Goal: Transaction & Acquisition: Purchase product/service

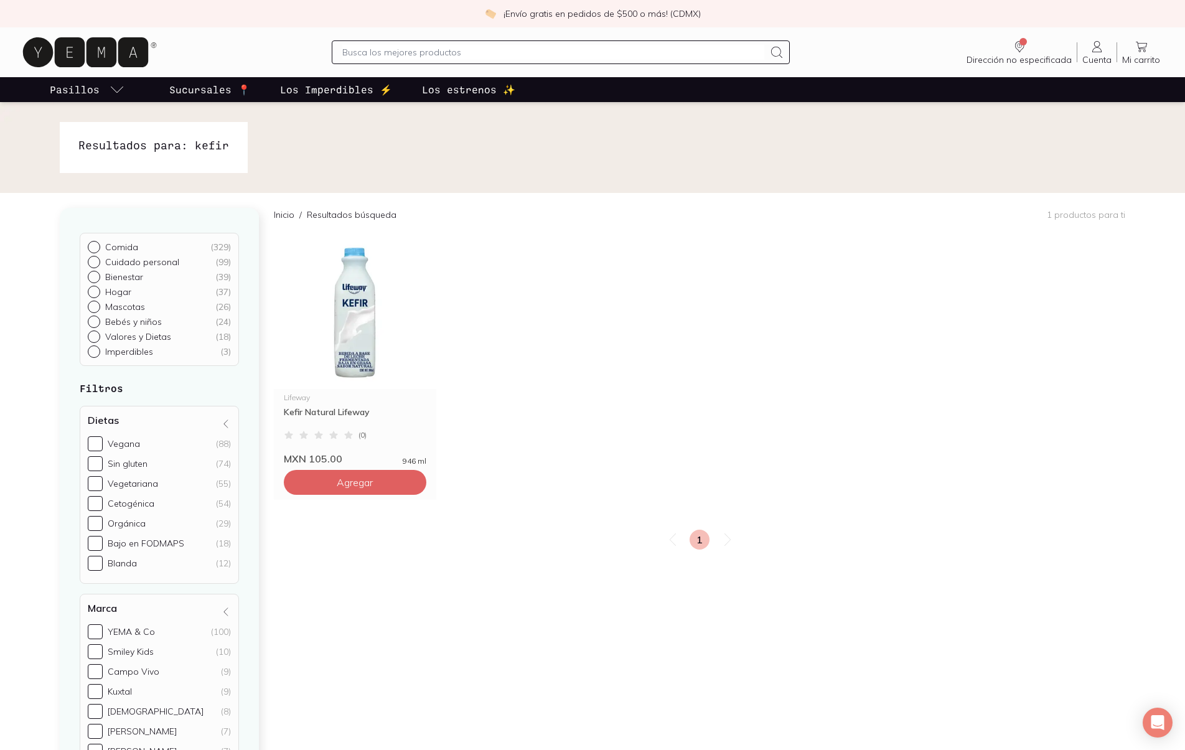
click at [1093, 52] on icon at bounding box center [1097, 46] width 15 height 15
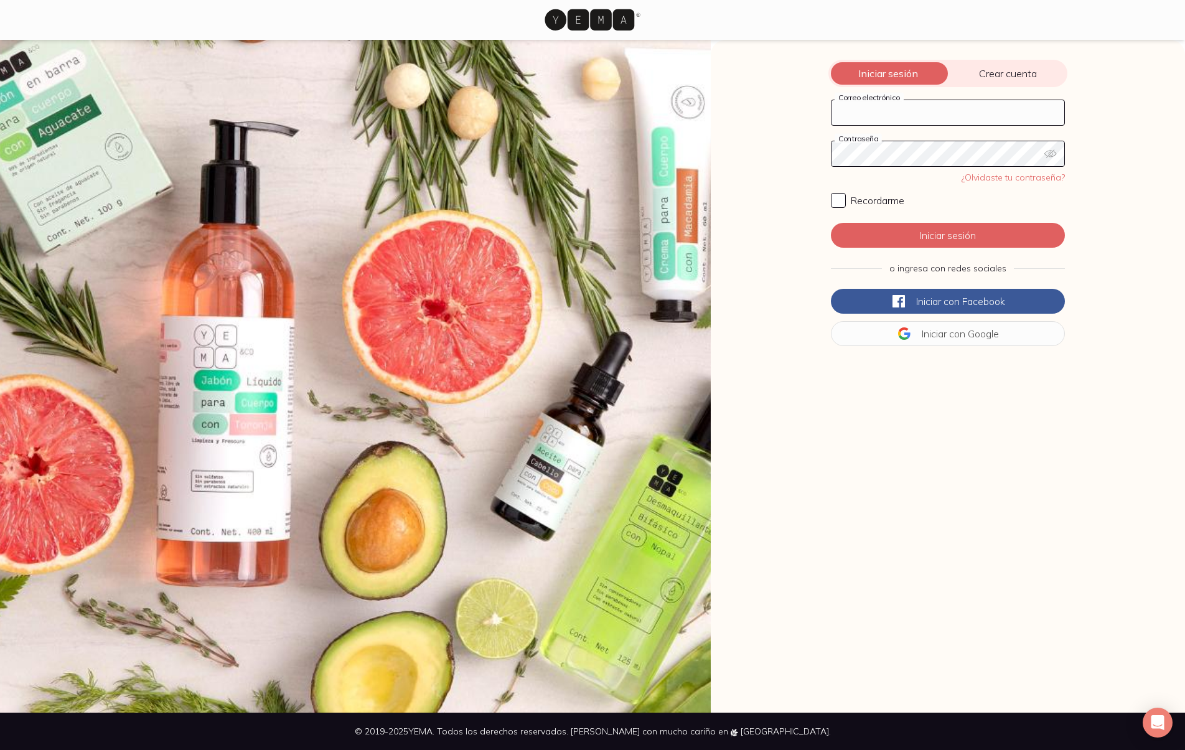
type input "[PERSON_NAME][EMAIL_ADDRESS][DOMAIN_NAME]"
click at [912, 228] on button "Iniciar sesión" at bounding box center [948, 235] width 234 height 25
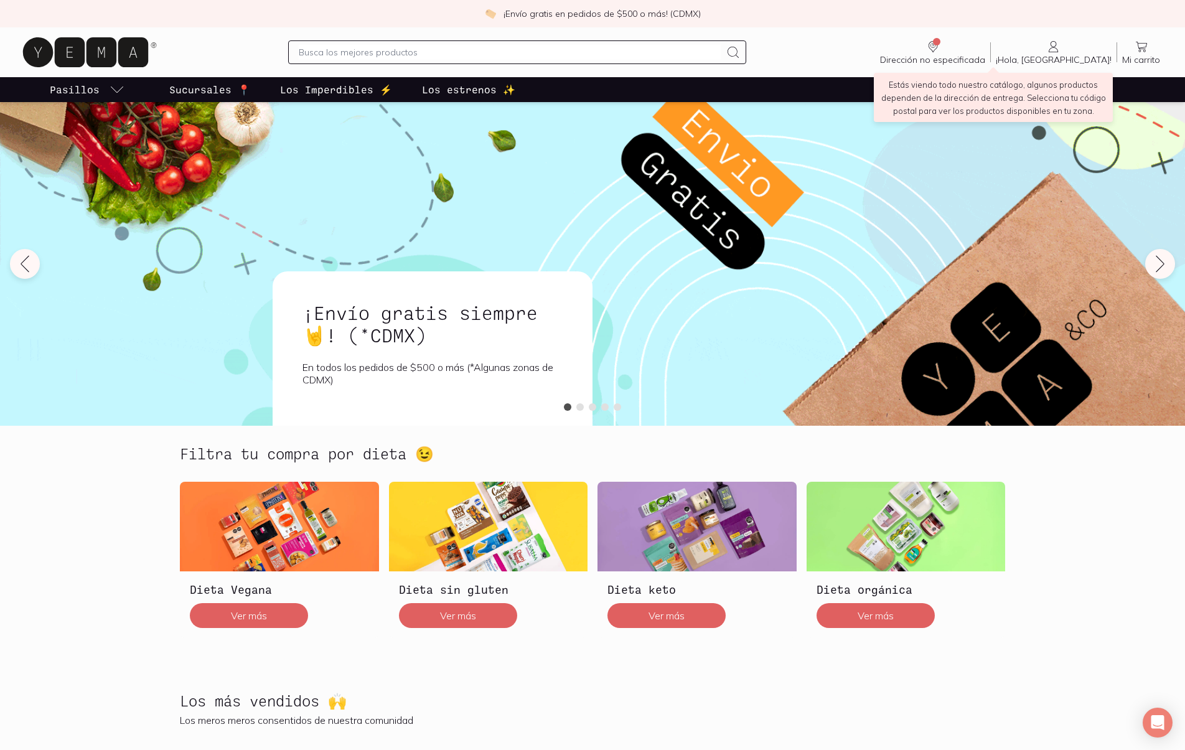
click at [940, 48] on icon "Dirección no especificada" at bounding box center [932, 46] width 15 height 15
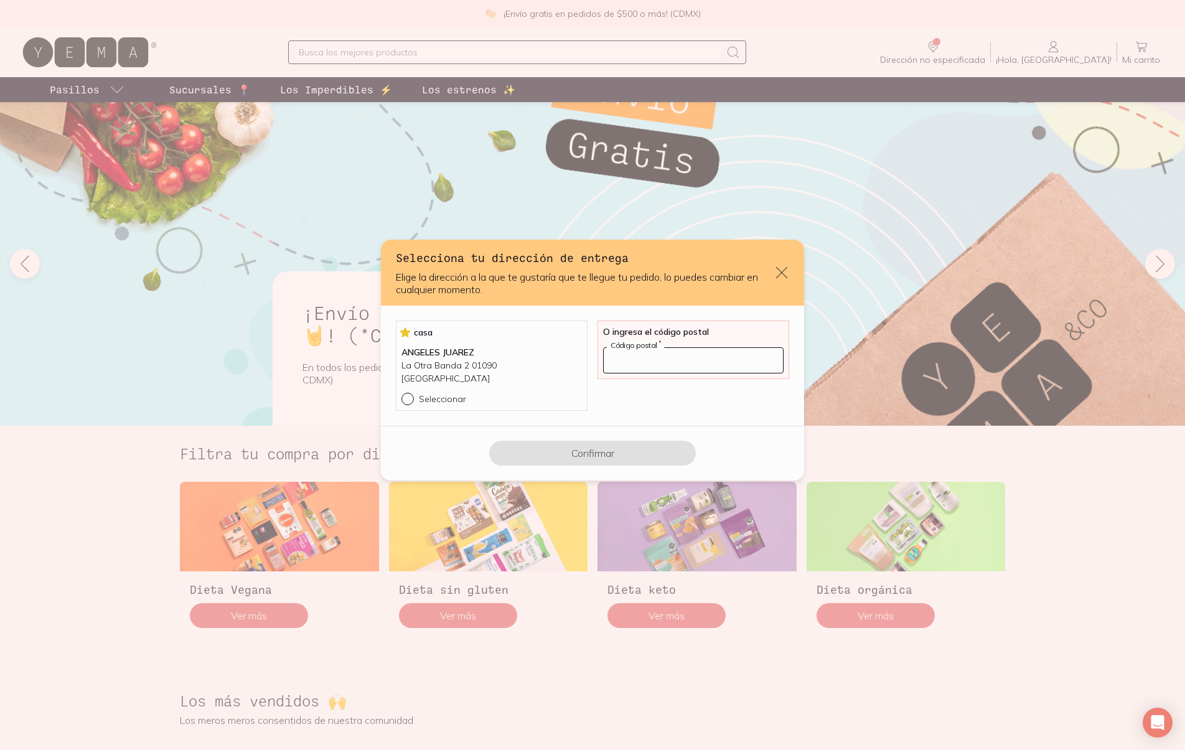
click at [673, 369] on input "default" at bounding box center [693, 360] width 179 height 25
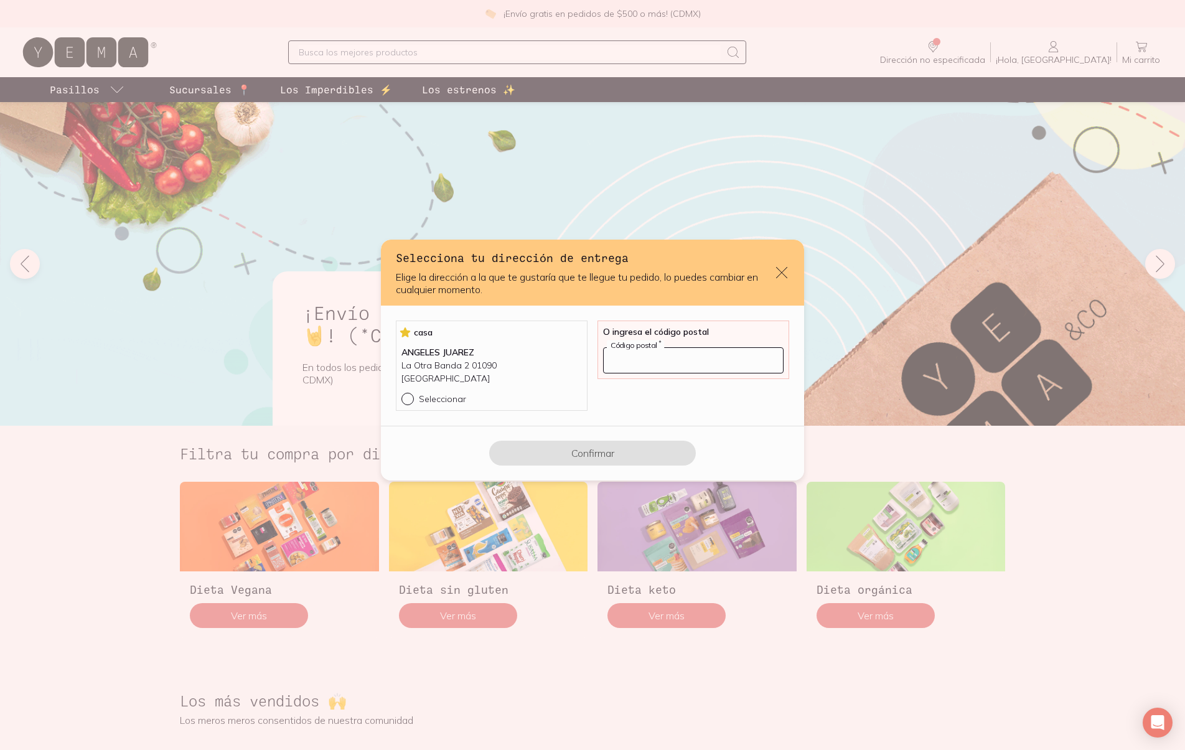
type input "01090"
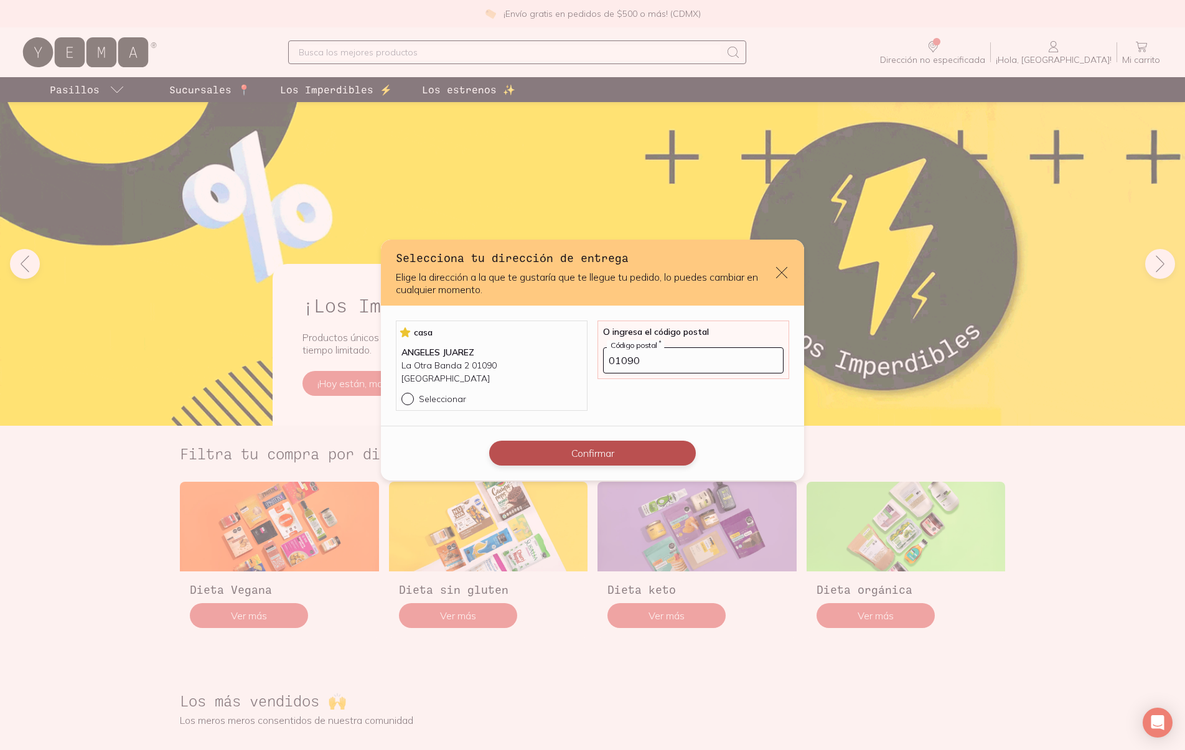
click at [573, 449] on button "Confirmar" at bounding box center [592, 453] width 207 height 25
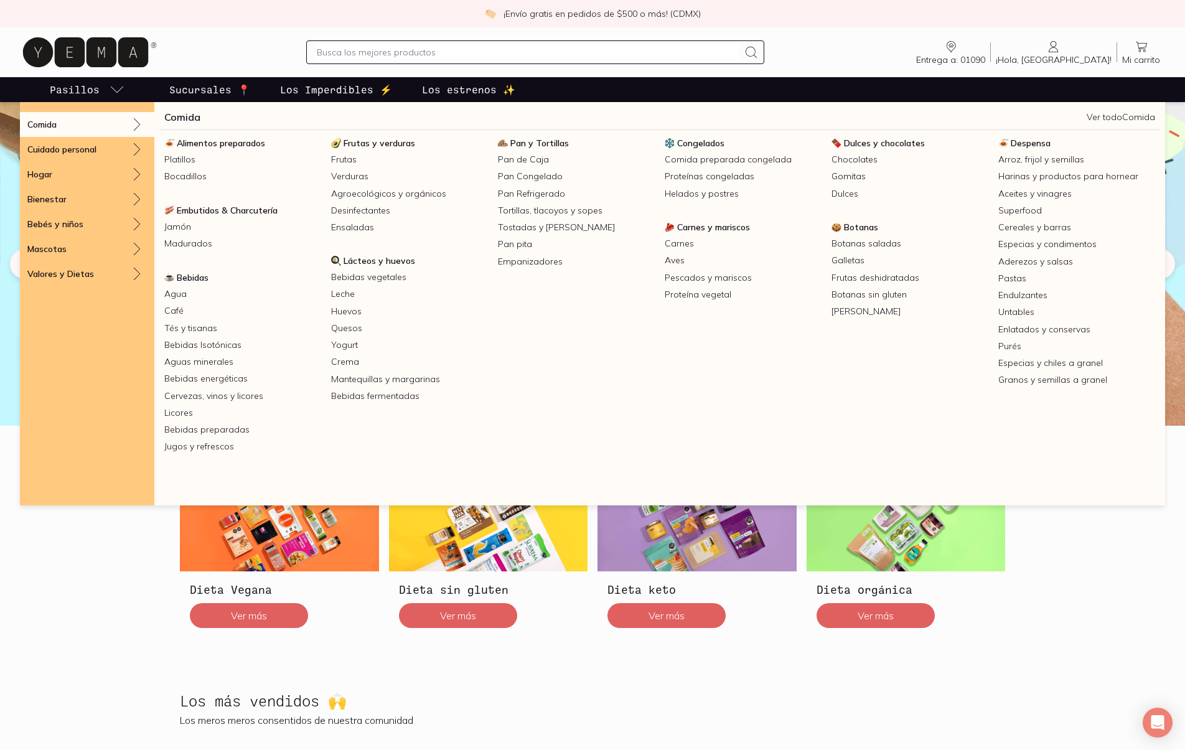
click at [98, 86] on p "Pasillos" at bounding box center [75, 89] width 50 height 15
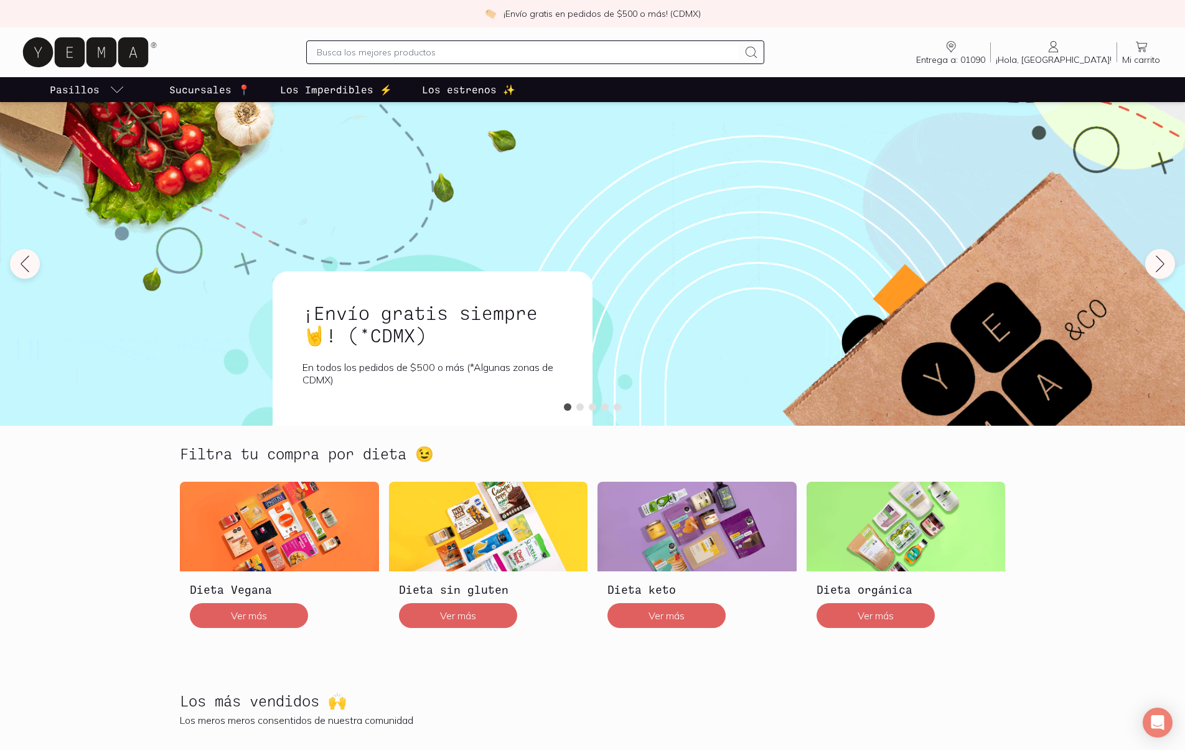
click at [98, 86] on p "Pasillos" at bounding box center [75, 89] width 50 height 15
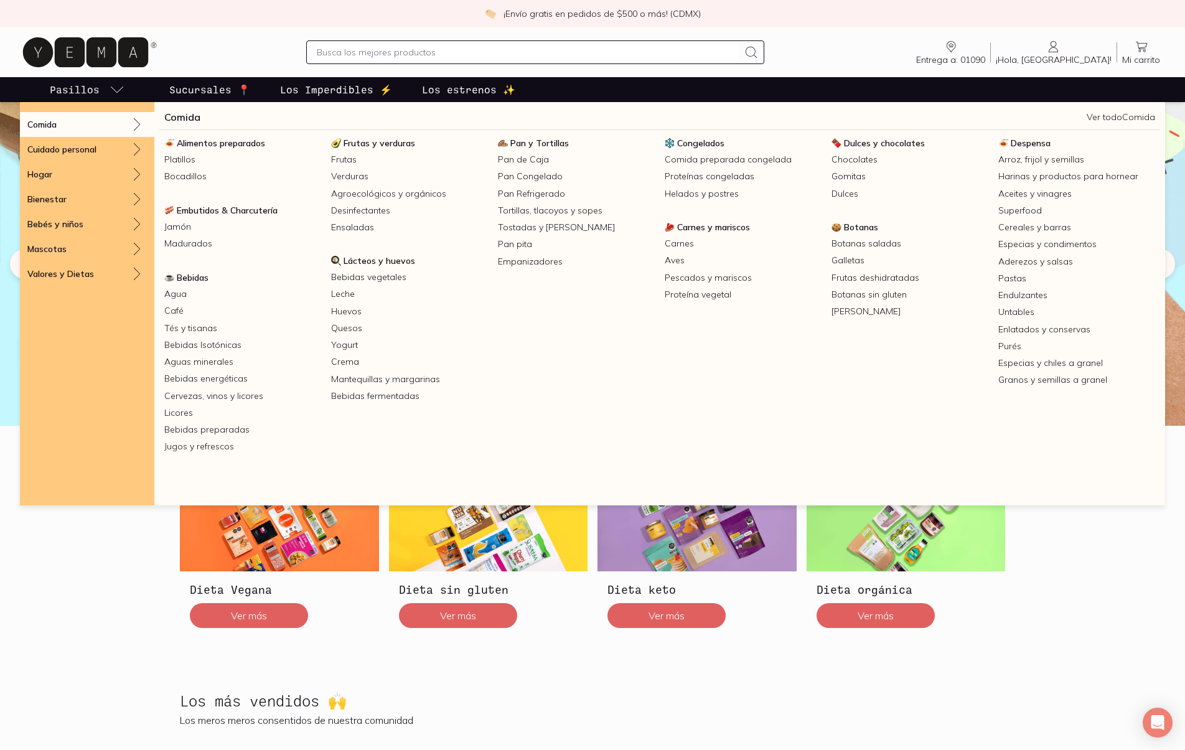
click at [72, 124] on div "Comida" at bounding box center [87, 124] width 134 height 25
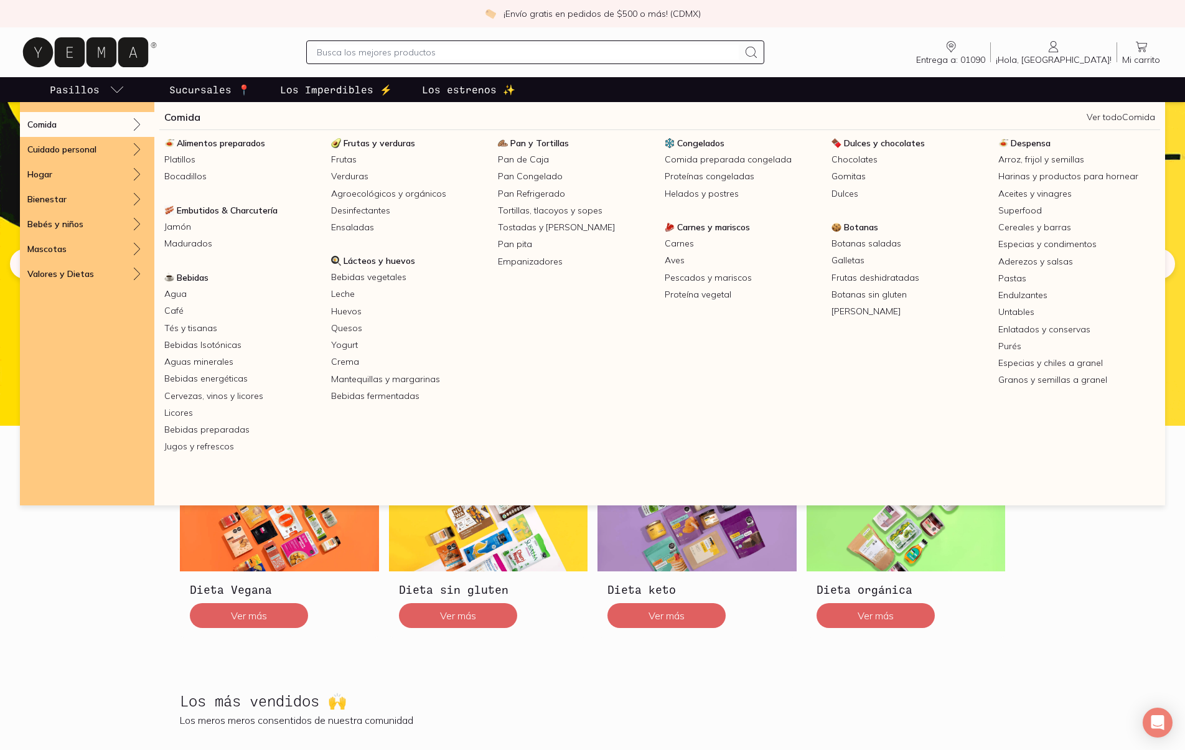
click at [1111, 116] on link "Ver todo Comida" at bounding box center [1121, 116] width 68 height 11
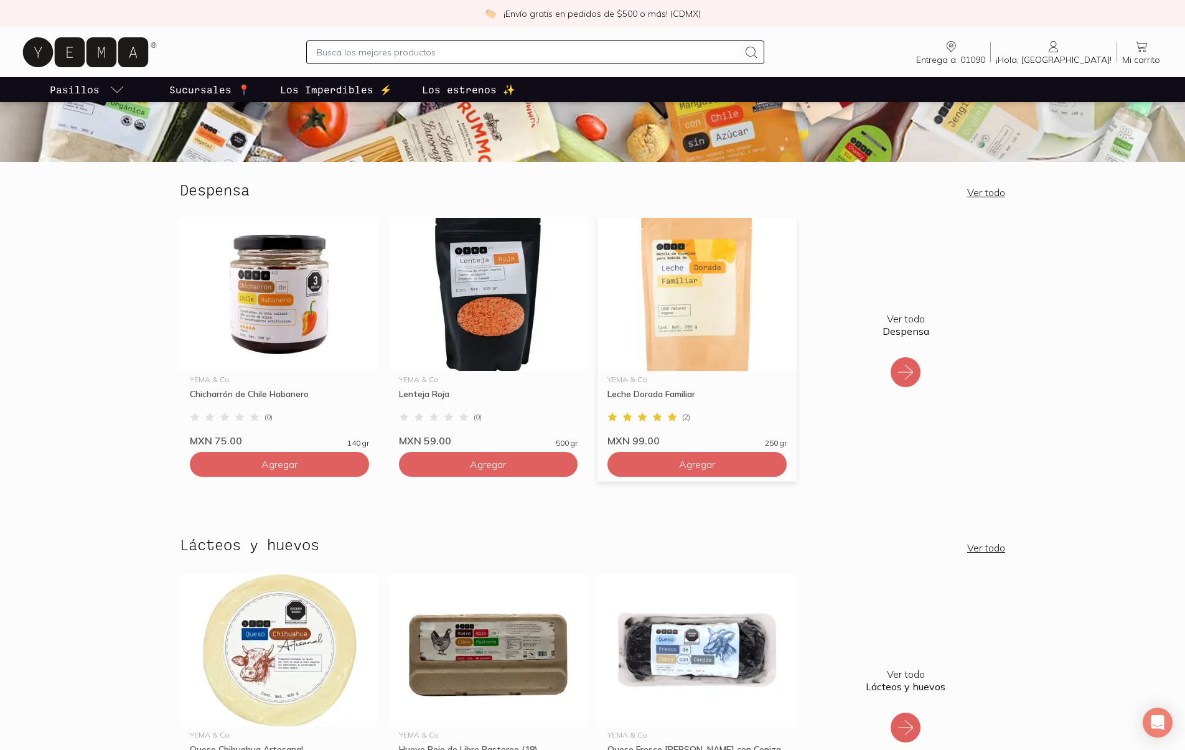
scroll to position [179, 0]
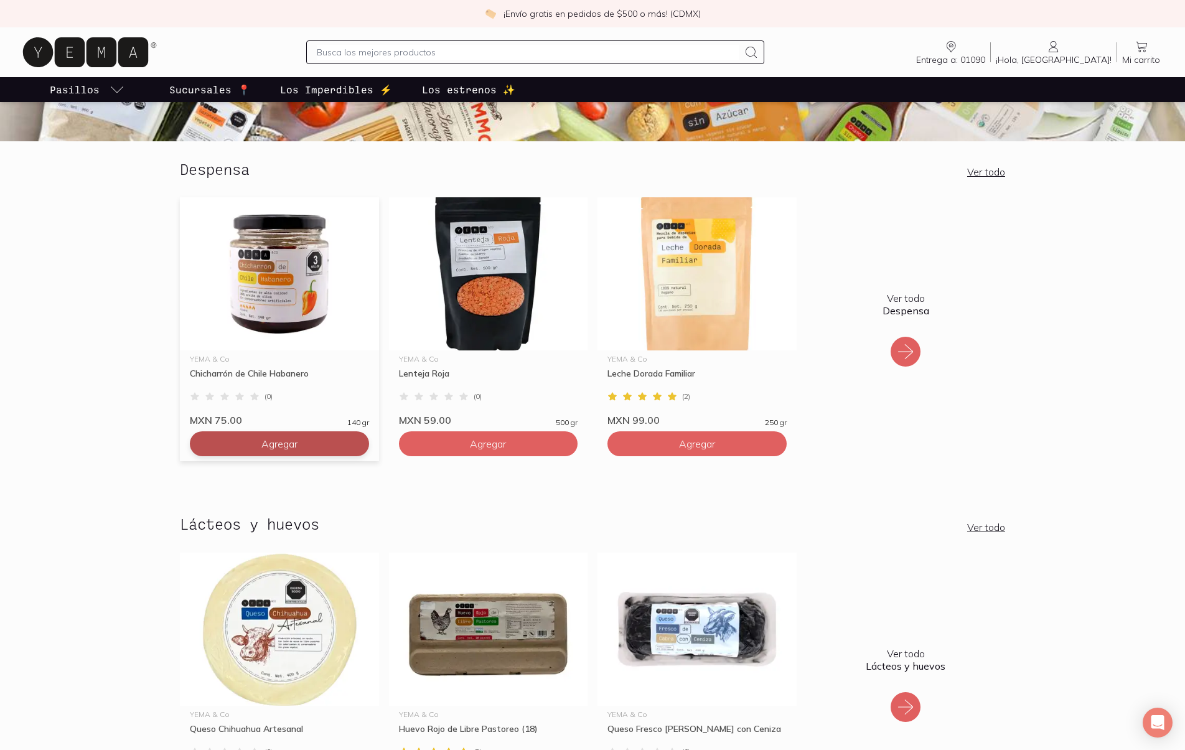
click at [335, 442] on button "Agregar" at bounding box center [279, 443] width 179 height 25
click at [909, 352] on icon at bounding box center [905, 351] width 15 height 15
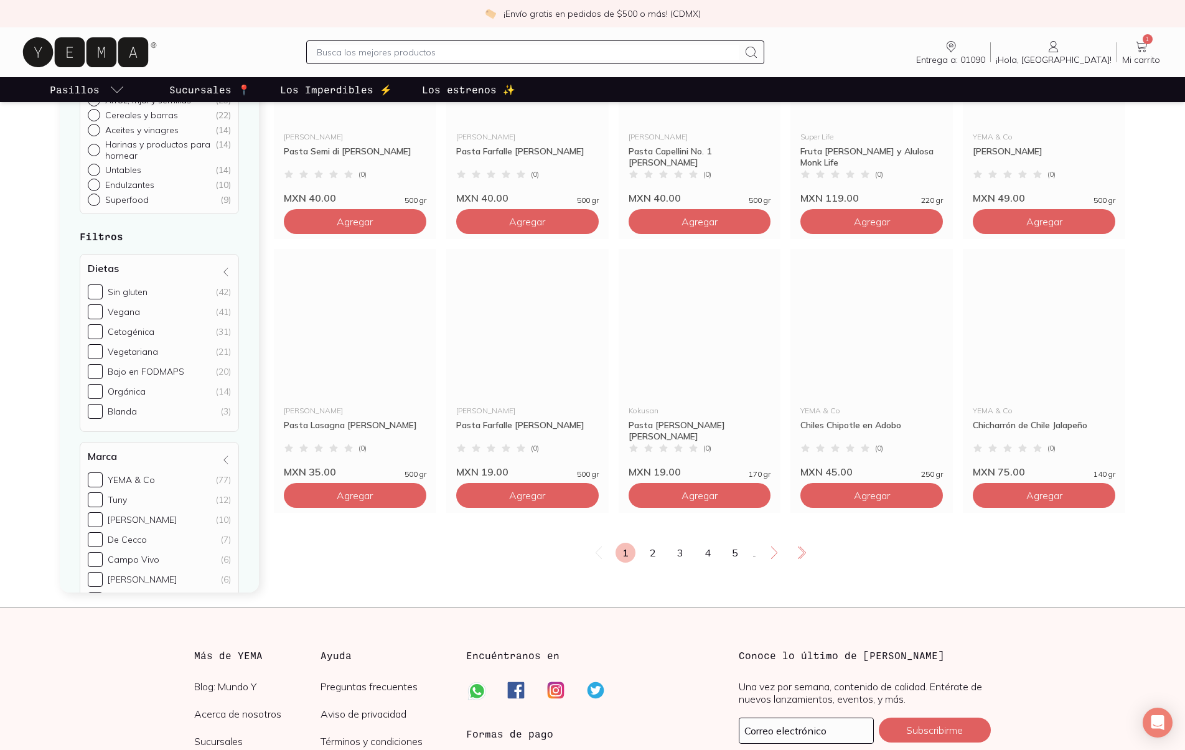
scroll to position [1995, 0]
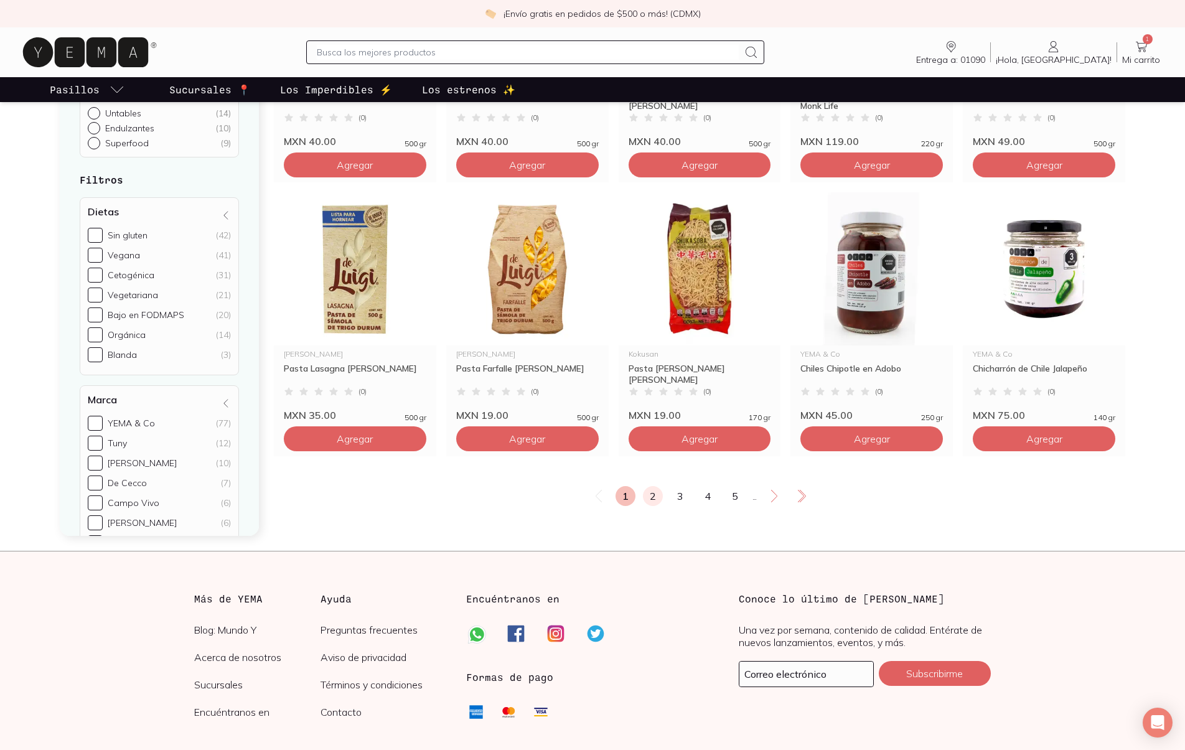
click at [651, 506] on link "2" at bounding box center [653, 496] width 20 height 20
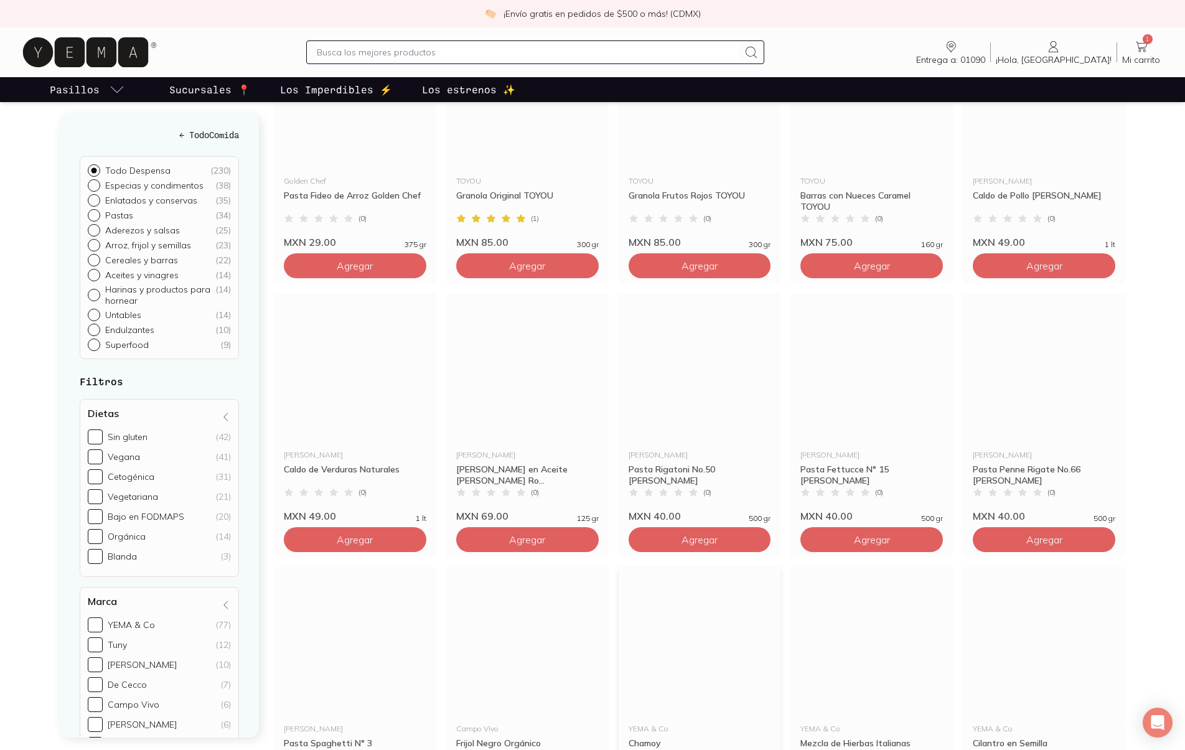
scroll to position [802, 0]
